Goal: Information Seeking & Learning: Learn about a topic

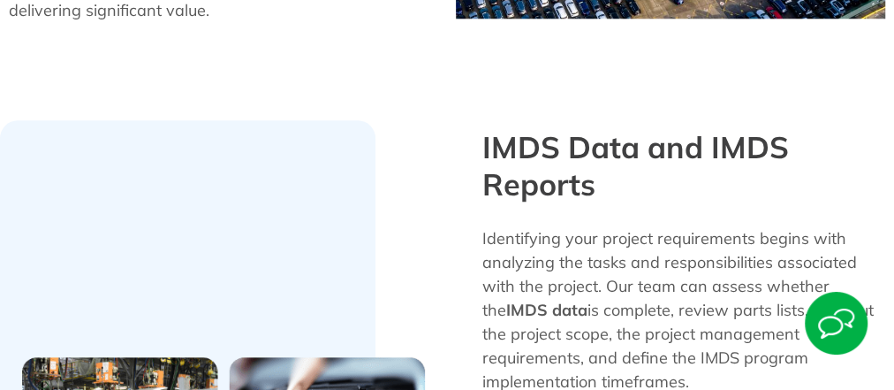
scroll to position [495, 0]
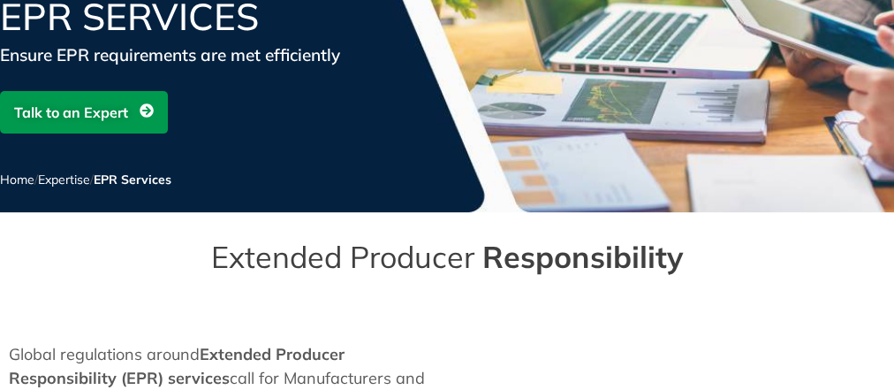
scroll to position [348, 0]
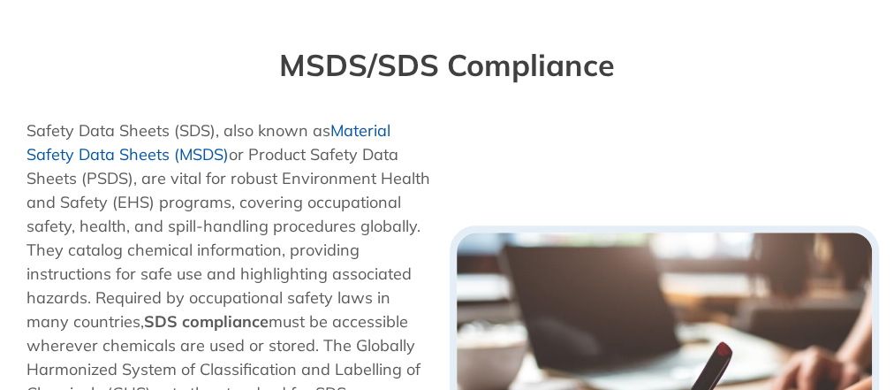
scroll to position [476, 0]
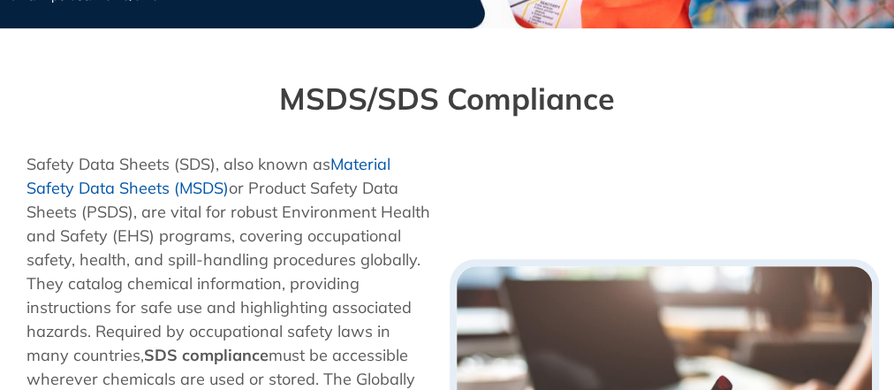
scroll to position [495, 0]
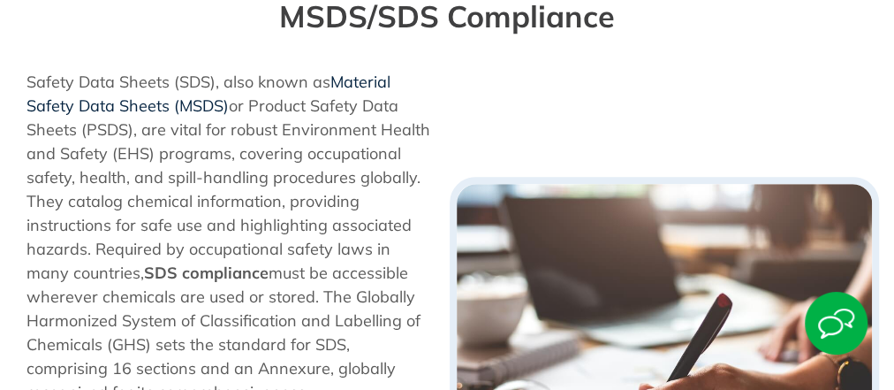
click at [361, 83] on link "Material Safety Data Sheets (MSDS)" at bounding box center [209, 94] width 364 height 44
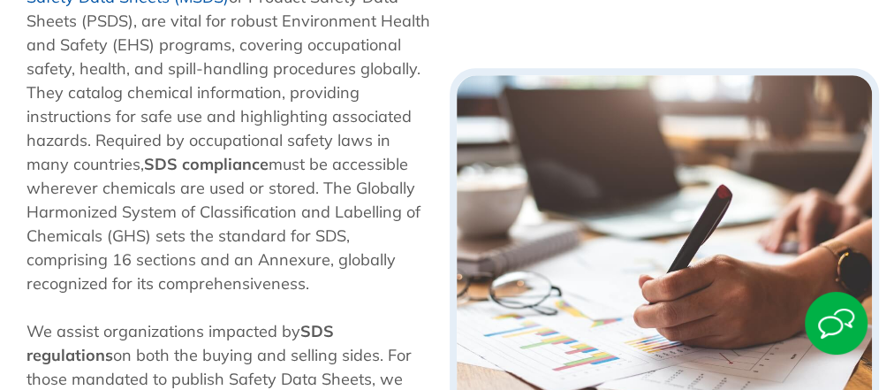
scroll to position [163, 0]
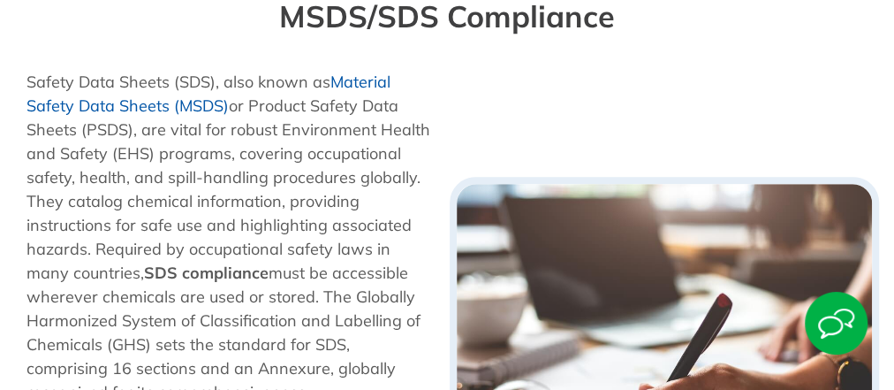
scroll to position [354, 0]
